Goal: Check status: Check status

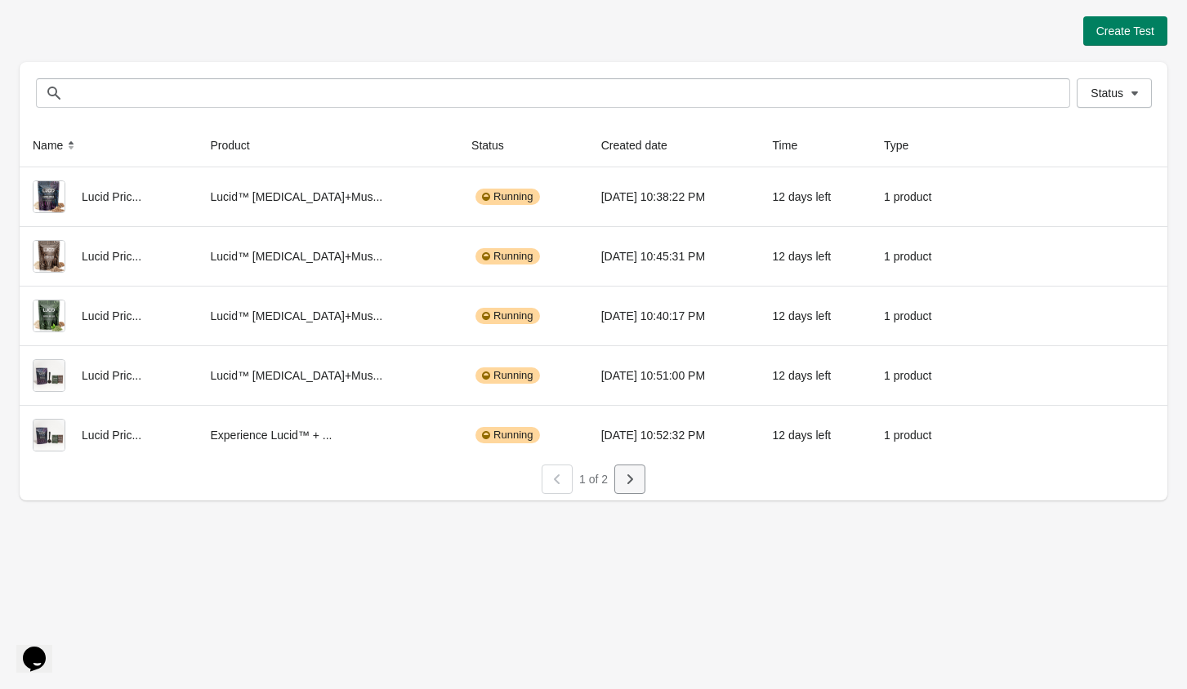
click at [634, 492] on button "button" at bounding box center [629, 479] width 31 height 29
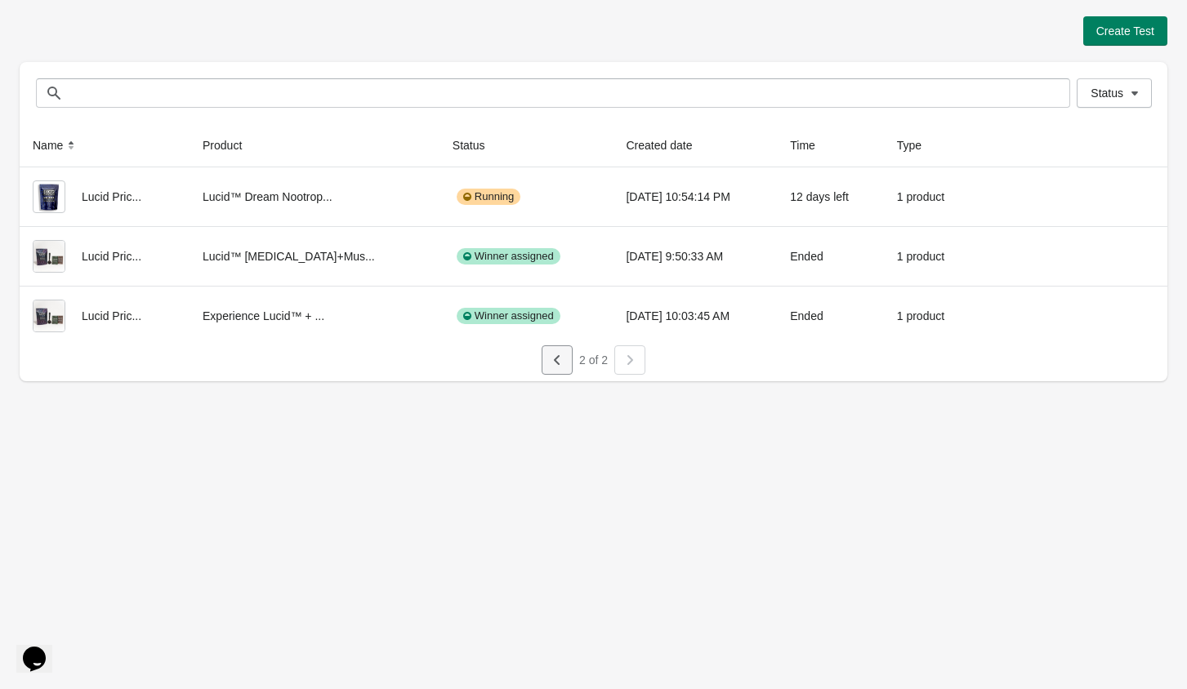
click at [556, 361] on icon "button" at bounding box center [557, 360] width 16 height 16
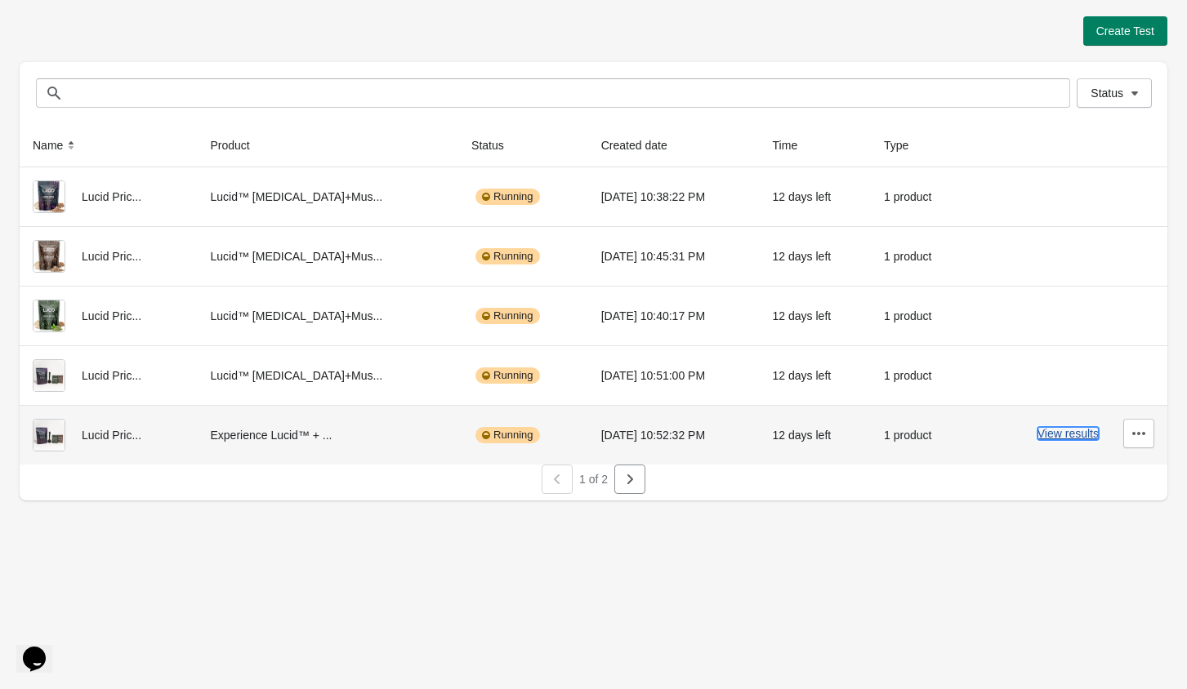
click at [1051, 430] on button "View results" at bounding box center [1067, 433] width 61 height 13
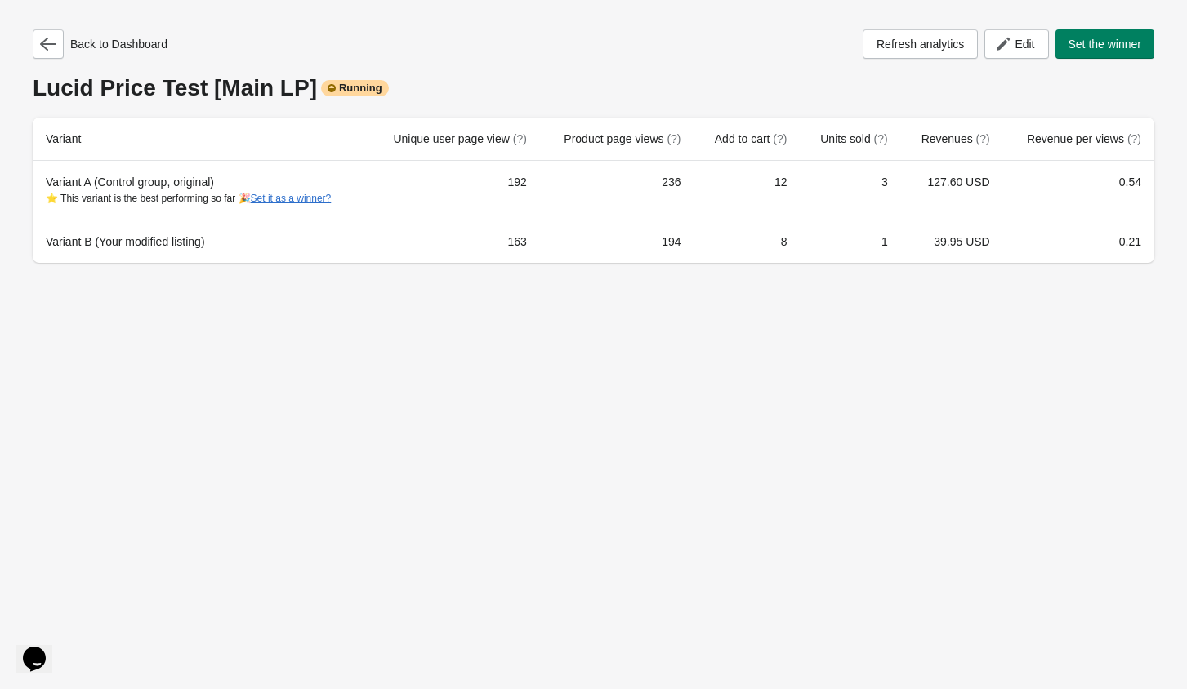
click at [379, 42] on div "Back to Dashboard Refresh analytics Edit Set the winner" at bounding box center [593, 43] width 1121 height 29
click at [46, 47] on icon "button" at bounding box center [48, 44] width 16 height 16
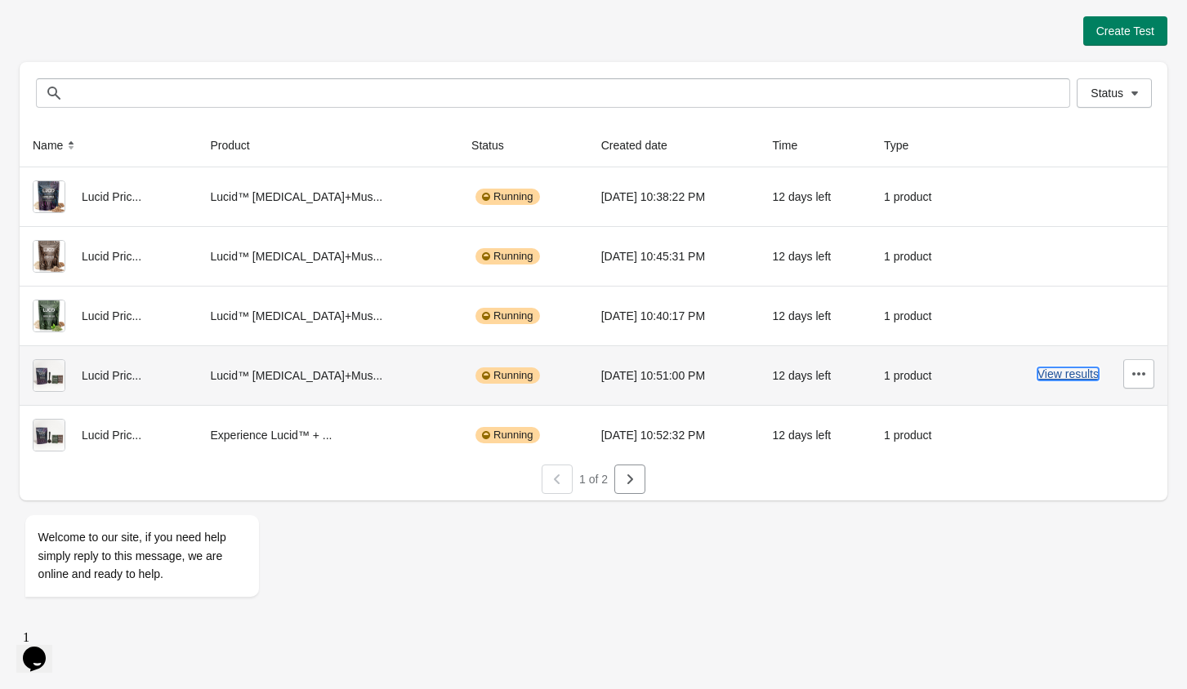
click at [1062, 371] on button "View results" at bounding box center [1067, 373] width 61 height 13
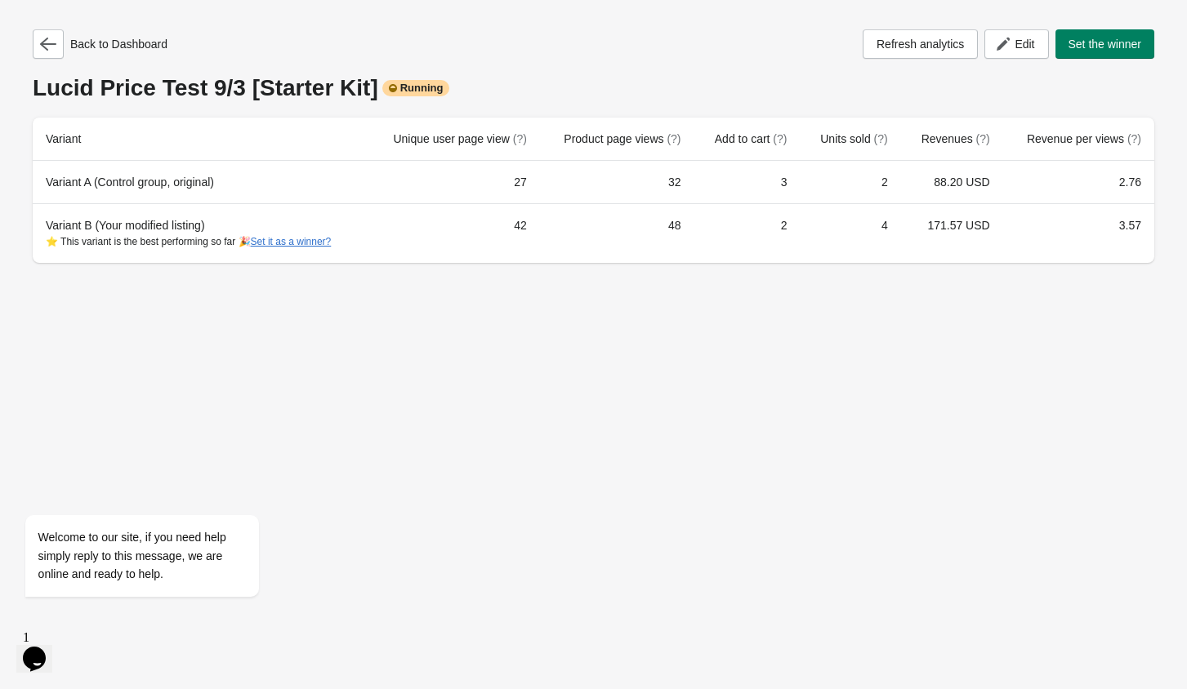
click at [369, 38] on div "Back to Dashboard Refresh analytics Edit Set the winner" at bounding box center [593, 43] width 1121 height 29
click at [37, 646] on icon "Opens Chat This icon Opens the chat window." at bounding box center [34, 659] width 26 height 26
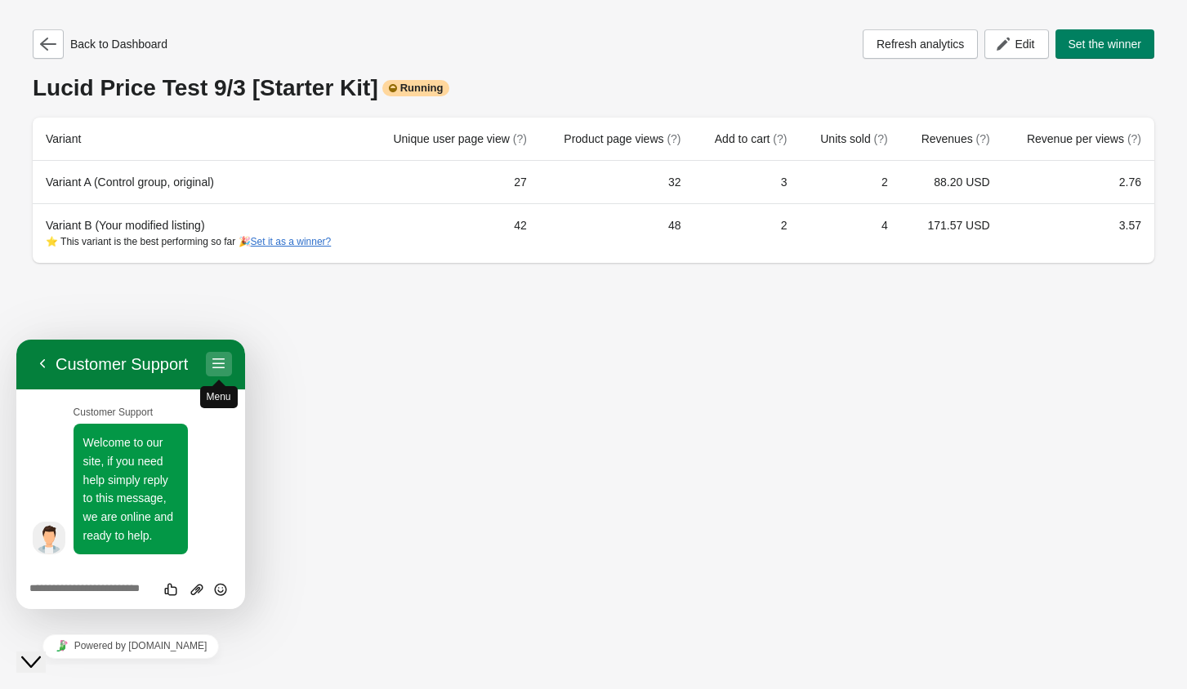
click at [220, 361] on button "Menu" at bounding box center [219, 364] width 26 height 24
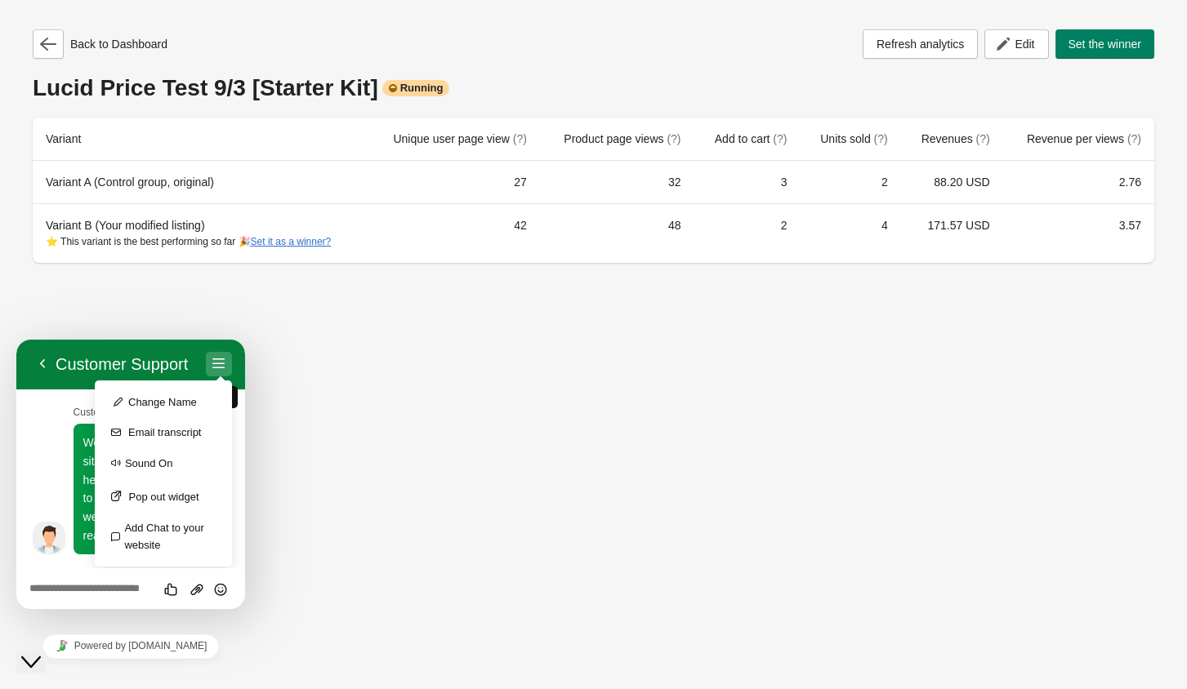
click at [220, 361] on button "Menu" at bounding box center [219, 364] width 26 height 24
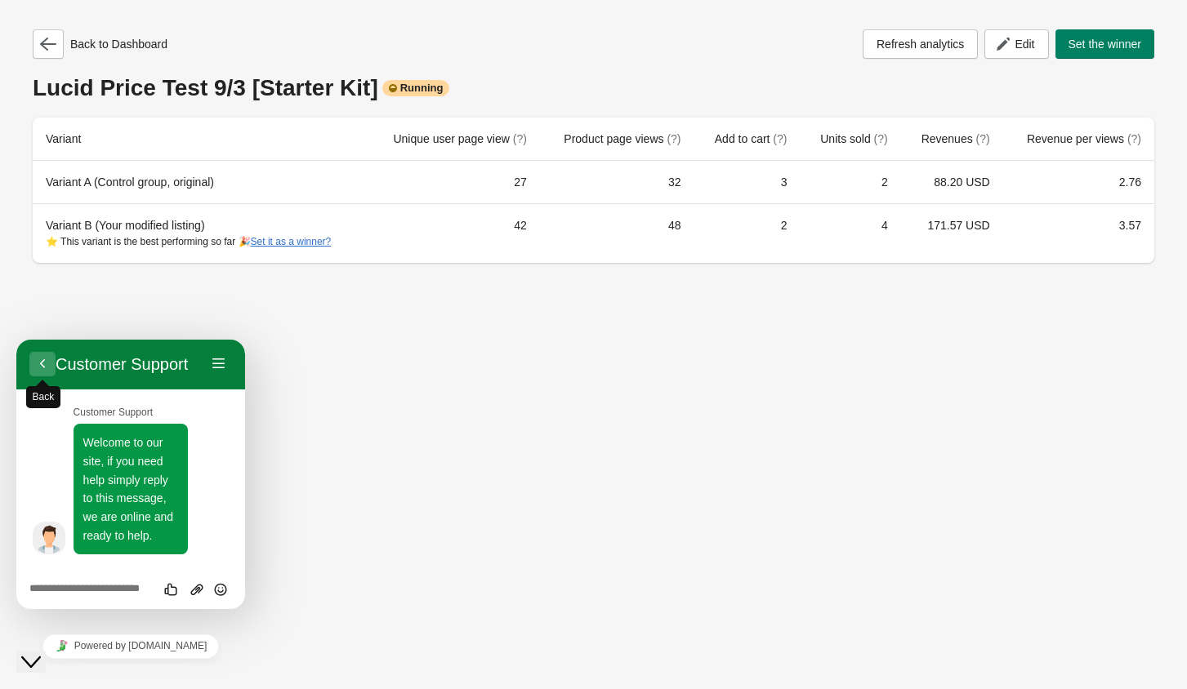
click at [34, 362] on button "Back" at bounding box center [42, 364] width 26 height 24
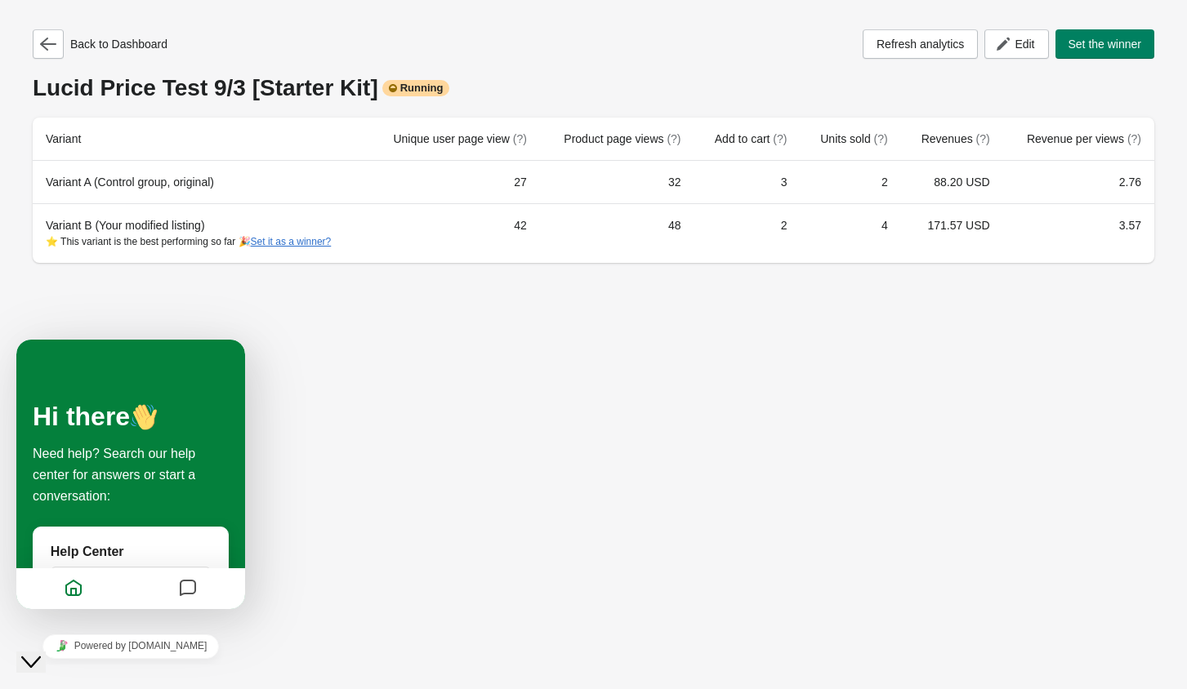
click at [252, 425] on div "Back to Dashboard Refresh analytics Edit Set the winner [PERSON_NAME] Price Tes…" at bounding box center [593, 344] width 1187 height 689
click at [41, 652] on icon "Close Chat This icon closes the chat window." at bounding box center [31, 662] width 20 height 20
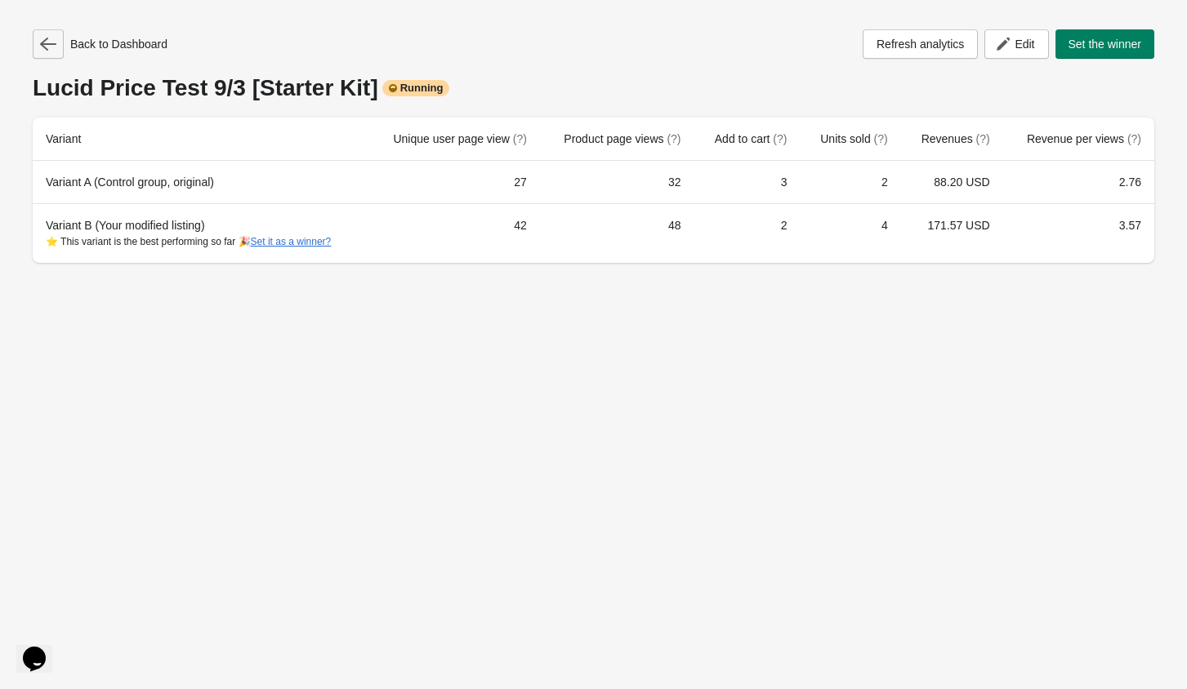
click at [50, 49] on icon "button" at bounding box center [48, 44] width 16 height 16
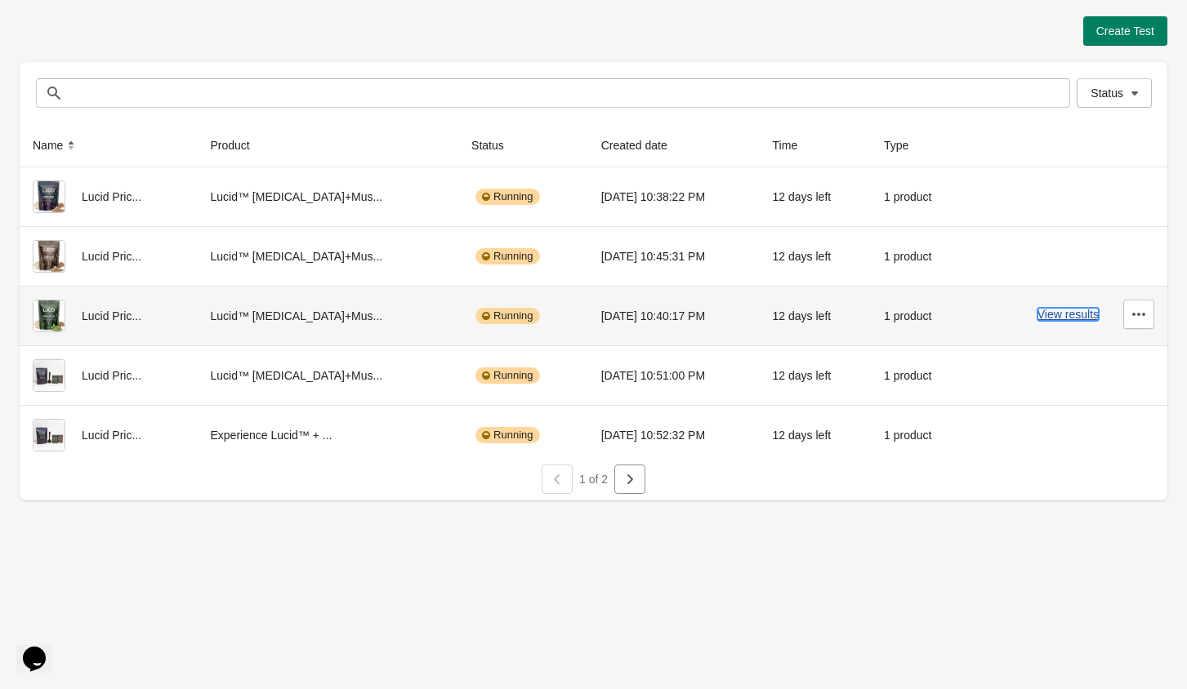
click at [1084, 311] on button "View results" at bounding box center [1067, 314] width 61 height 13
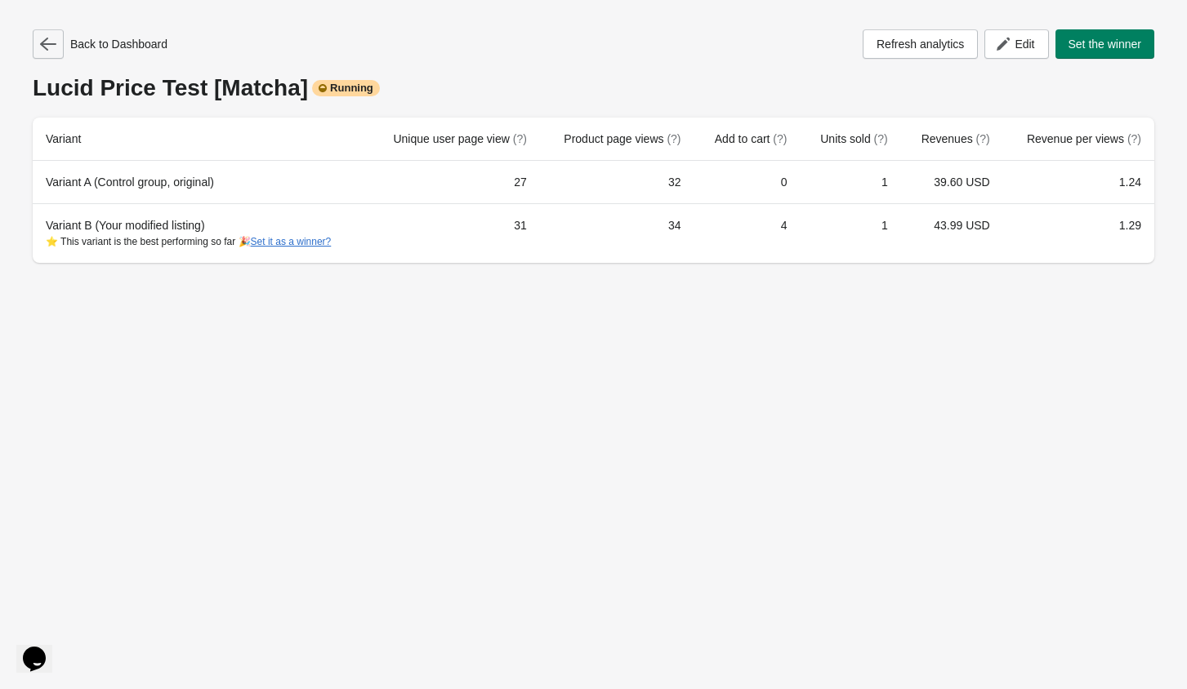
click at [52, 47] on icon "button" at bounding box center [48, 44] width 16 height 16
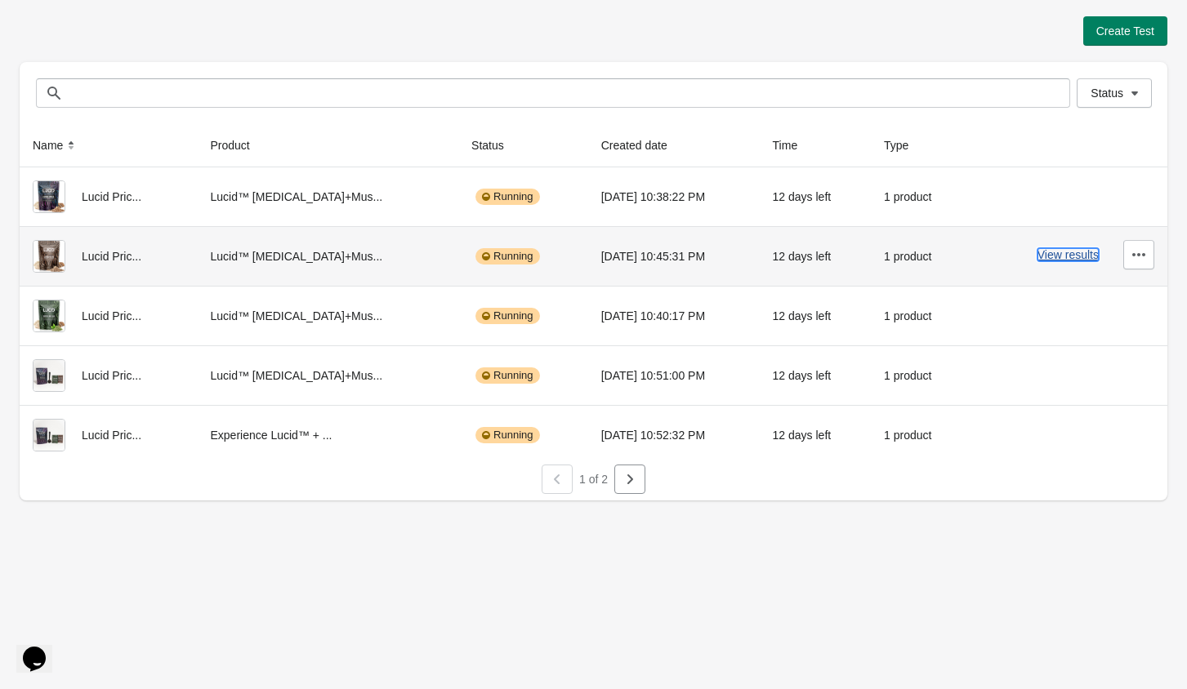
click at [1057, 258] on button "View results" at bounding box center [1067, 254] width 61 height 13
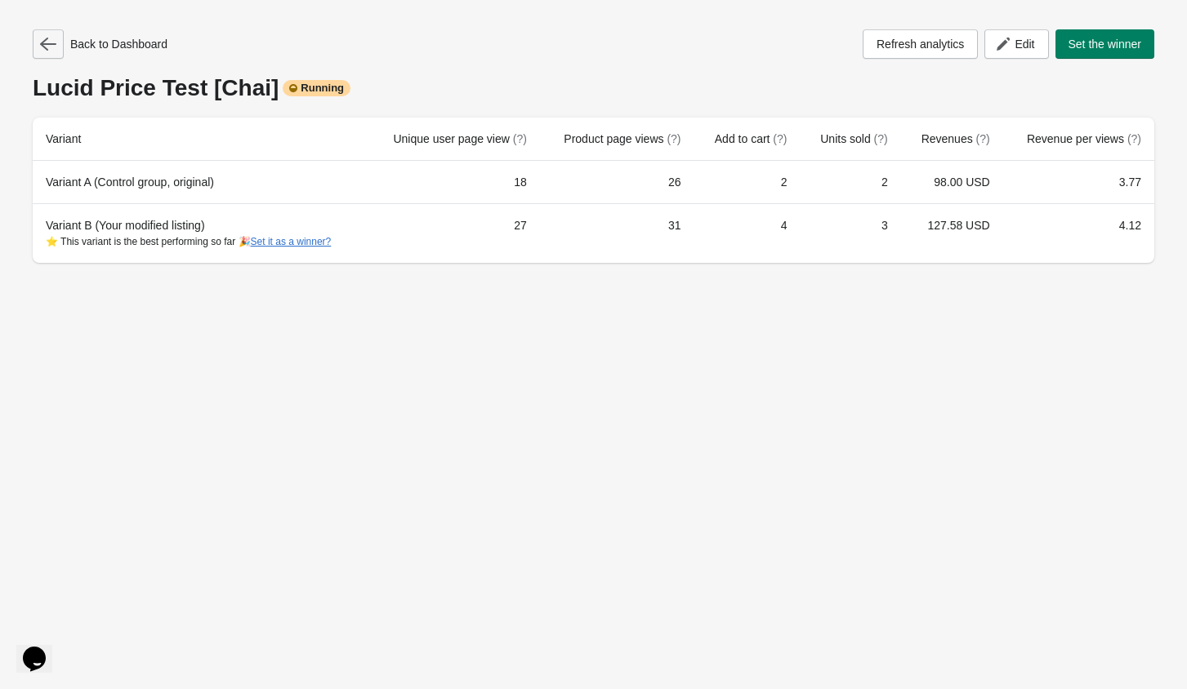
click at [51, 47] on icon "button" at bounding box center [48, 44] width 16 height 16
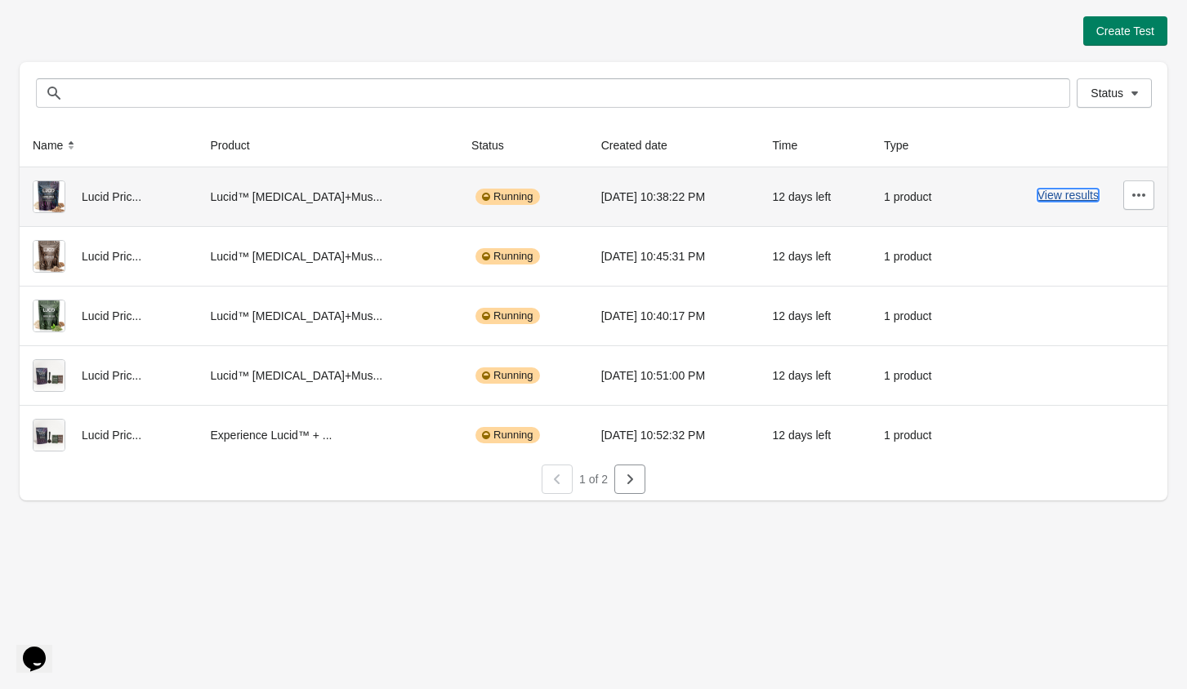
click at [1072, 193] on button "View results" at bounding box center [1067, 195] width 61 height 13
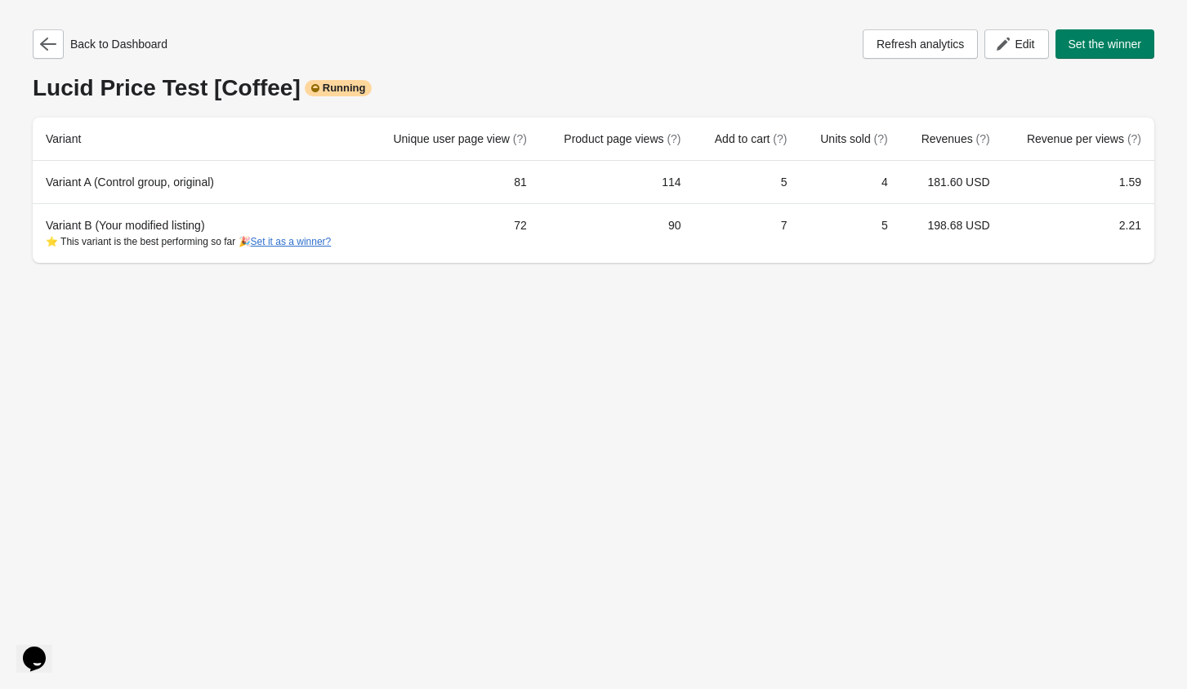
click at [714, 50] on div "Back to Dashboard Refresh analytics Edit Set the winner" at bounding box center [593, 43] width 1121 height 29
click at [54, 51] on icon "button" at bounding box center [48, 44] width 16 height 16
